Goal: Information Seeking & Learning: Learn about a topic

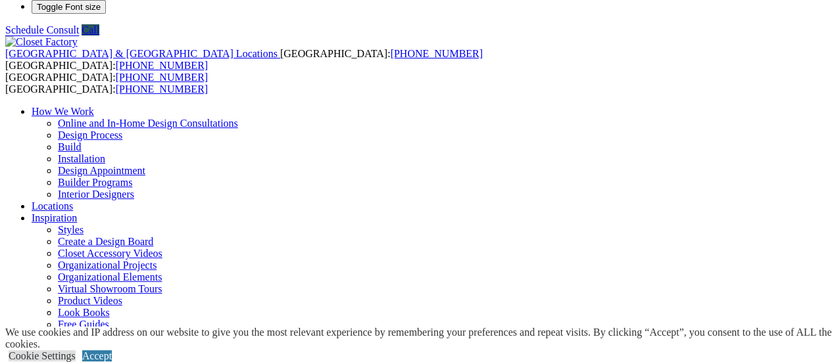
scroll to position [24, 0]
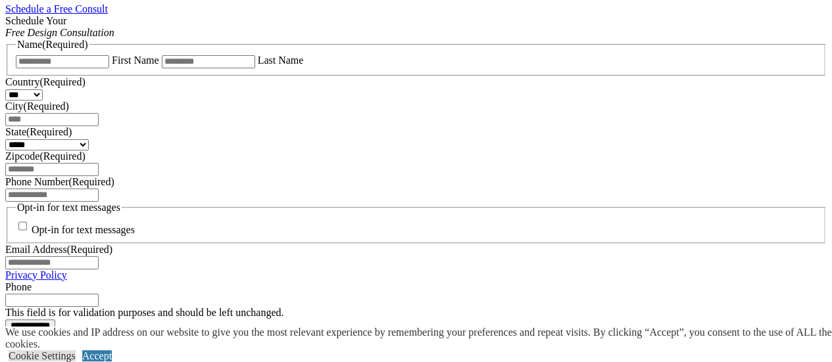
scroll to position [881, 0]
